Goal: Communication & Community: Answer question/provide support

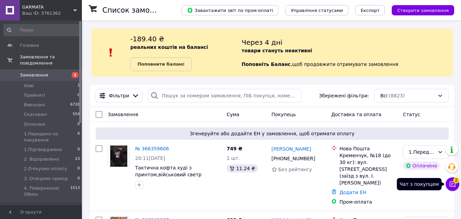
click at [452, 183] on icon at bounding box center [452, 184] width 6 height 6
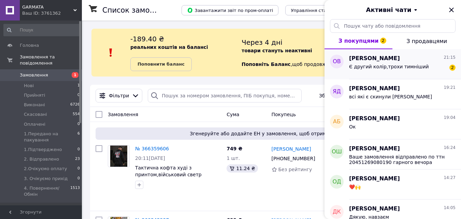
click at [385, 55] on span "опалько віталій" at bounding box center [374, 59] width 51 height 8
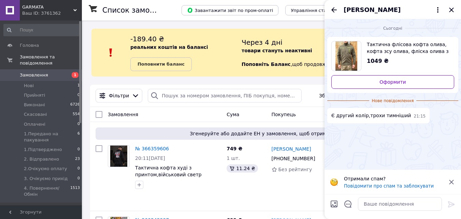
click at [356, 55] on img "Переглянути товар" at bounding box center [346, 55] width 22 height 29
click at [371, 11] on span "опалько віталій" at bounding box center [371, 9] width 57 height 9
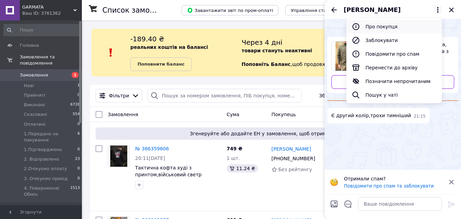
click at [378, 25] on button "Про покупця" at bounding box center [393, 27] width 95 height 14
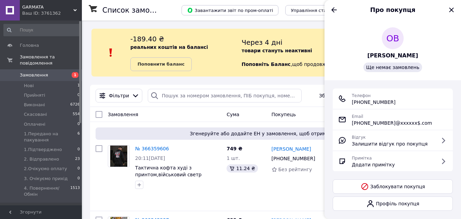
click at [390, 55] on span "опалько віталій" at bounding box center [392, 56] width 51 height 8
click at [449, 9] on icon "Закрити" at bounding box center [451, 10] width 8 height 8
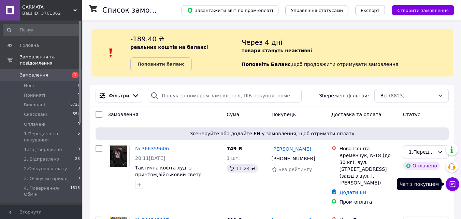
click at [447, 183] on button "Чат з покупцем" at bounding box center [452, 184] width 14 height 14
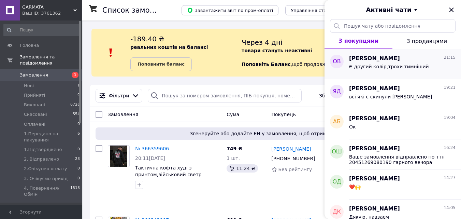
click at [386, 61] on span "опалько віталій" at bounding box center [374, 59] width 51 height 8
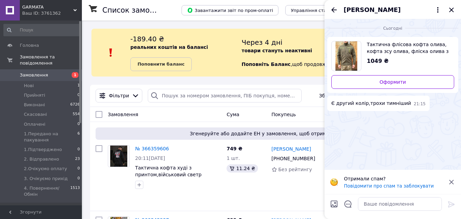
scroll to position [191, 0]
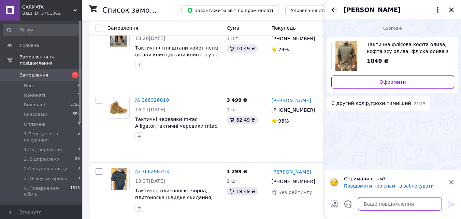
click at [398, 202] on textarea at bounding box center [400, 204] width 84 height 14
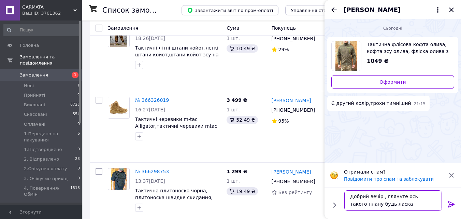
type textarea "Добрий вечір , гляньте ось такого плану будь ласка"
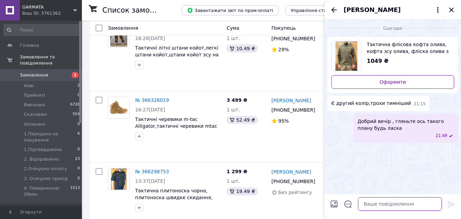
paste textarea "https://cs3761362.prom.ua/ua/p1919040776-takticheskaya-flisovaya-kofta.html"
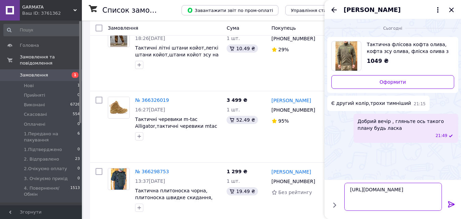
type textarea "https://cs3761362.prom.ua/ua/p1919040776-takticheskaya-flisovaya-kofta.html"
click at [450, 206] on icon at bounding box center [451, 204] width 6 height 6
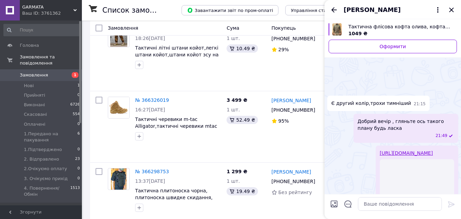
scroll to position [68, 0]
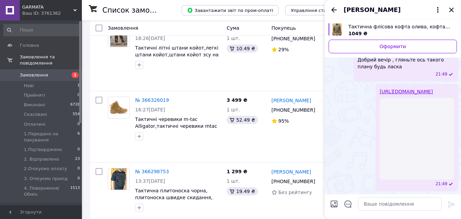
click at [335, 203] on input "Завантажити файли" at bounding box center [334, 203] width 8 height 8
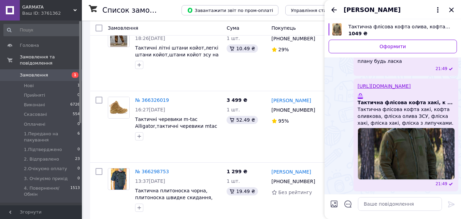
scroll to position [49, 0]
type input "C:\fakepath\GRK_1198-simple-product-large.jpg"
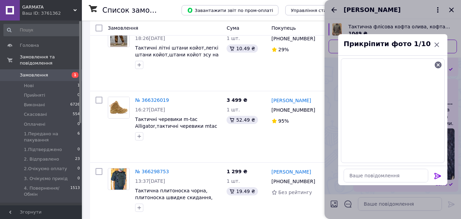
click at [437, 176] on icon at bounding box center [437, 175] width 8 height 8
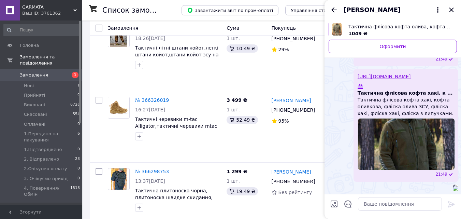
scroll to position [154, 0]
click at [333, 201] on input "Завантажити файли" at bounding box center [334, 203] width 8 height 8
type input "C:\fakepath\9acbcfbb5cc13de2429c.jpg"
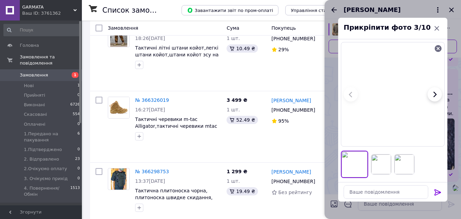
click at [437, 192] on icon at bounding box center [437, 192] width 8 height 8
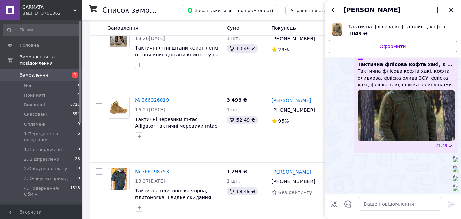
scroll to position [350, 0]
click at [453, 9] on icon "Закрити" at bounding box center [451, 10] width 4 height 4
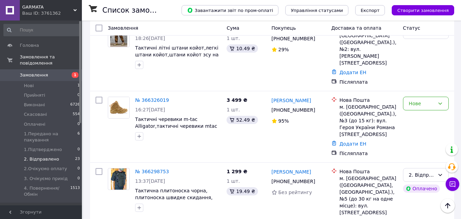
click at [39, 156] on span "2. Відправлено" at bounding box center [41, 159] width 35 height 6
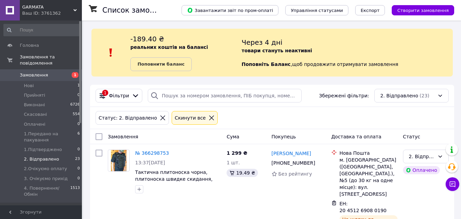
click at [49, 72] on span "Замовлення" at bounding box center [41, 75] width 43 height 6
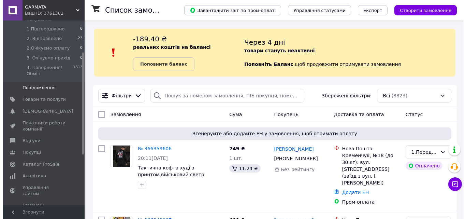
scroll to position [136, 0]
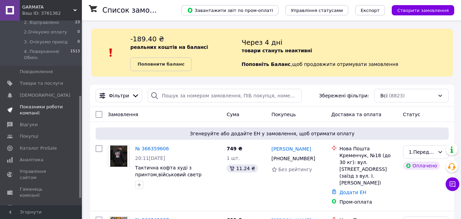
click at [43, 104] on span "Показники роботи компанії" at bounding box center [41, 110] width 43 height 12
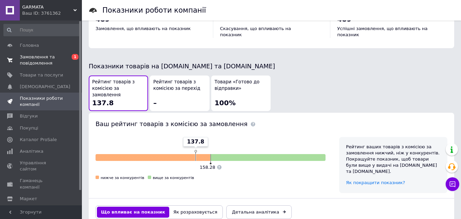
click at [55, 64] on span "Замовлення та повідомлення" at bounding box center [41, 60] width 43 height 12
